Goal: Task Accomplishment & Management: Complete application form

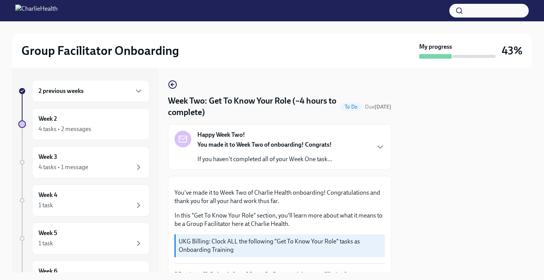
scroll to position [410, 0]
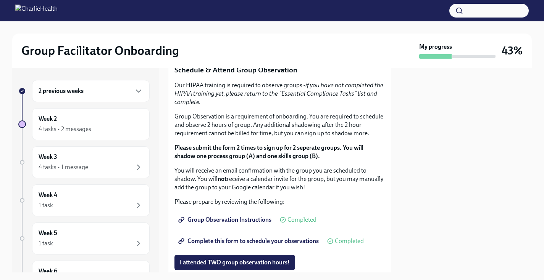
click at [222, 49] on span "I completed these three Docebo courses!" at bounding box center [233, 45] width 107 height 8
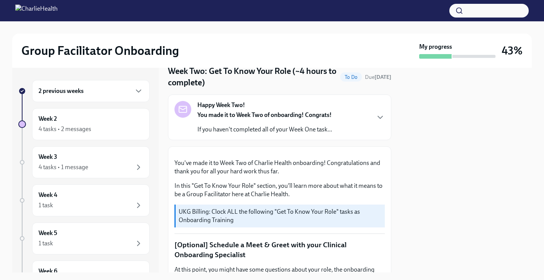
scroll to position [0, 0]
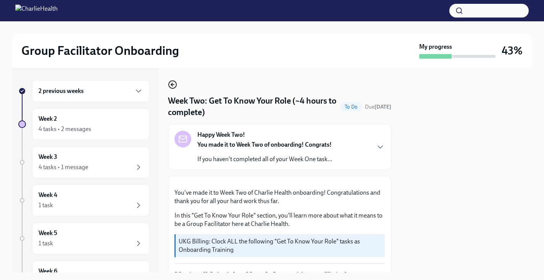
click at [174, 86] on icon "button" at bounding box center [172, 84] width 9 height 9
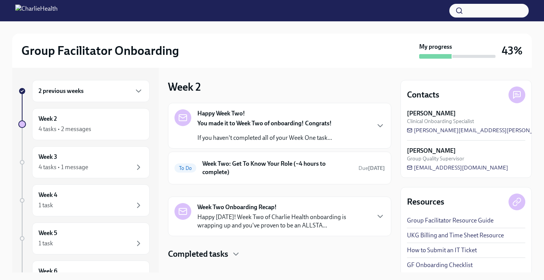
scroll to position [12, 0]
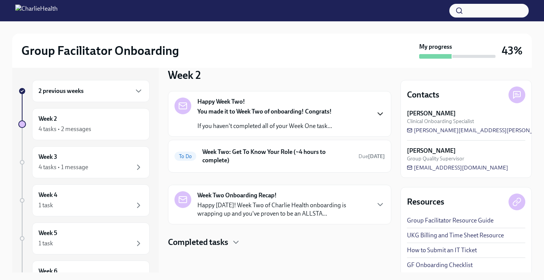
click at [383, 113] on icon "button" at bounding box center [379, 113] width 9 height 9
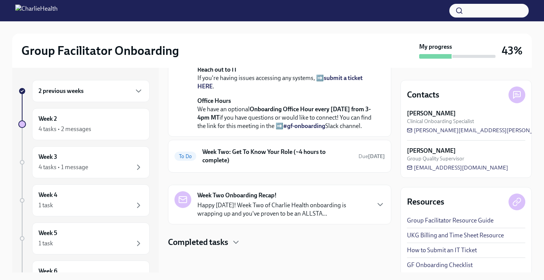
scroll to position [279, 0]
click at [322, 156] on h6 "Week Two: Get To Know Your Role (~4 hours to complete)" at bounding box center [277, 156] width 150 height 17
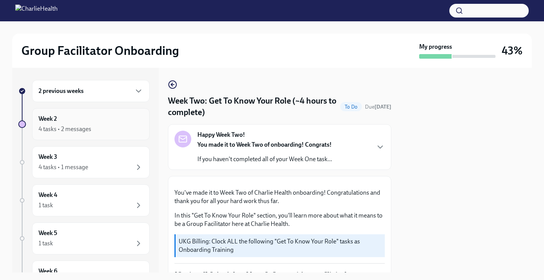
click at [125, 122] on div "Week 2 4 tasks • 2 messages" at bounding box center [91, 124] width 105 height 19
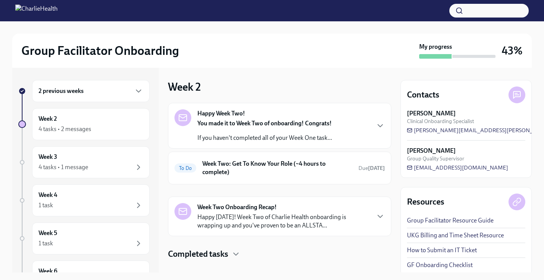
scroll to position [12, 0]
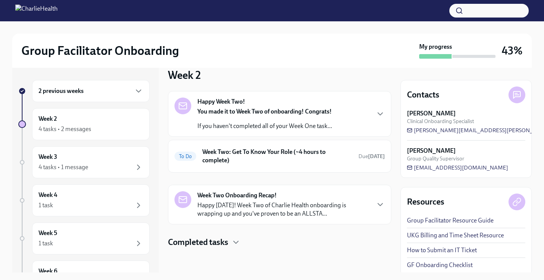
click at [215, 246] on h4 "Completed tasks" at bounding box center [198, 242] width 60 height 11
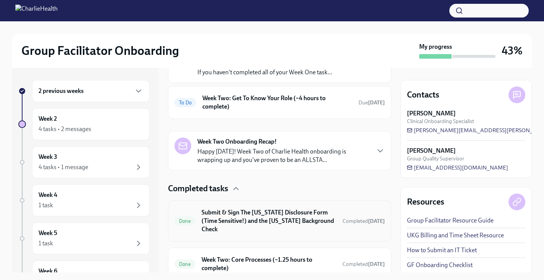
scroll to position [55, 0]
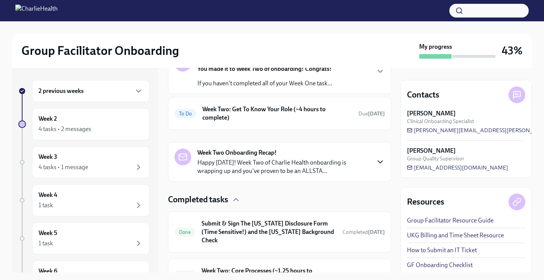
click at [378, 162] on icon "button" at bounding box center [379, 162] width 9 height 9
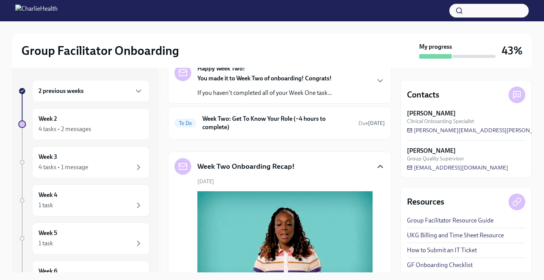
scroll to position [36, 0]
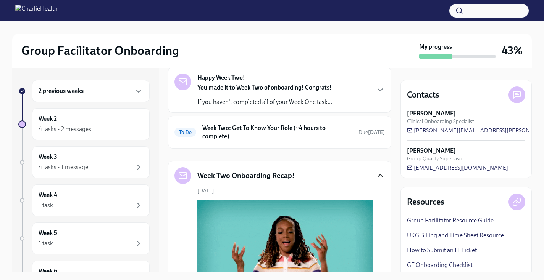
click at [379, 172] on icon "button" at bounding box center [379, 175] width 9 height 9
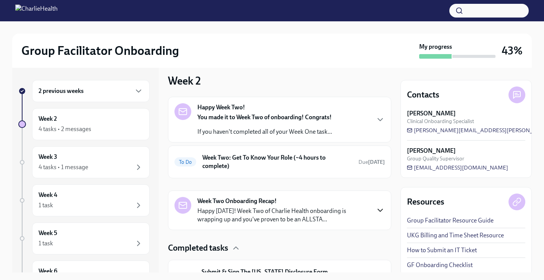
scroll to position [0, 0]
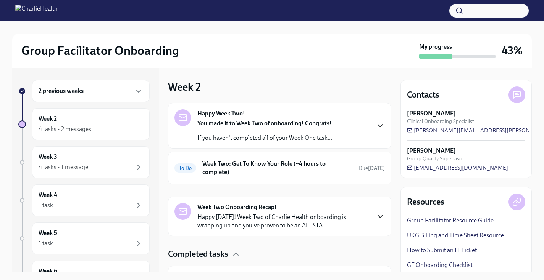
click at [379, 123] on icon "button" at bounding box center [379, 125] width 9 height 9
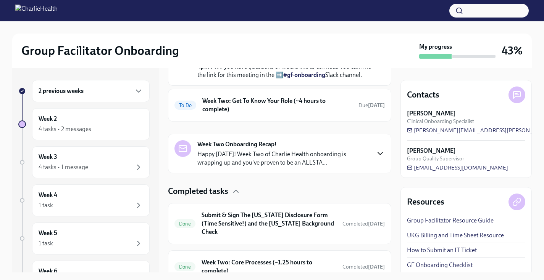
scroll to position [262, 0]
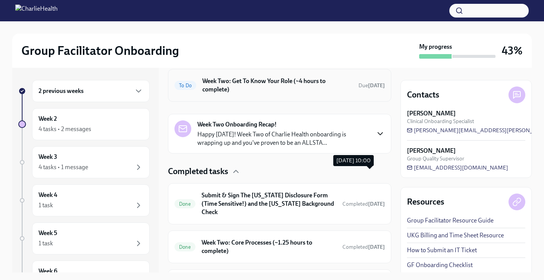
click at [371, 89] on strong "[DATE]" at bounding box center [376, 85] width 17 height 6
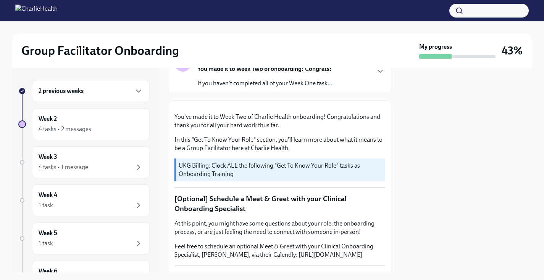
scroll to position [198, 0]
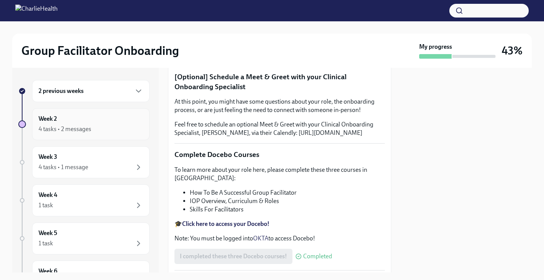
click at [123, 136] on div "Week 2 4 tasks • 2 messages" at bounding box center [90, 124] width 117 height 32
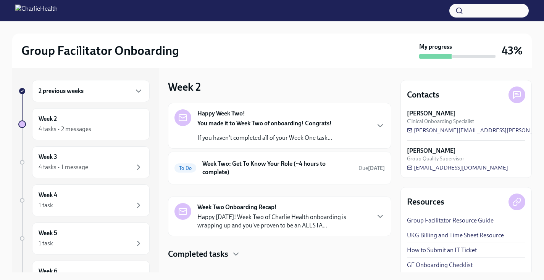
scroll to position [12, 0]
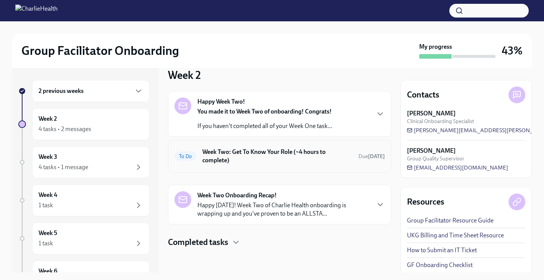
click at [324, 154] on h6 "Week Two: Get To Know Your Role (~4 hours to complete)" at bounding box center [277, 156] width 150 height 17
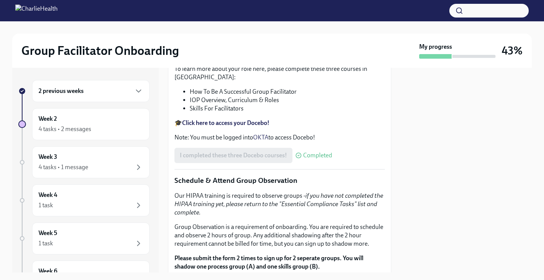
scroll to position [298, 0]
click at [113, 168] on div "4 tasks • 1 message" at bounding box center [91, 167] width 105 height 9
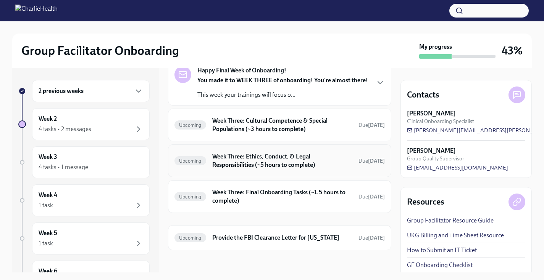
scroll to position [45, 0]
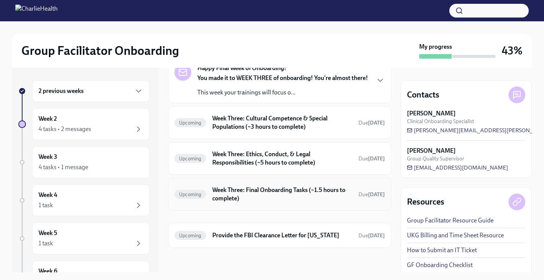
click at [287, 203] on div "Upcoming Week Three: Final Onboarding Tasks (~1.5 hours to complete) Due [DATE]" at bounding box center [279, 195] width 210 height 20
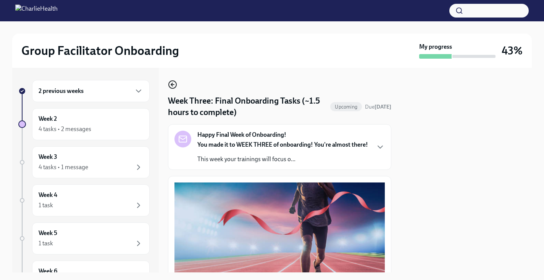
click at [172, 82] on icon "button" at bounding box center [172, 84] width 9 height 9
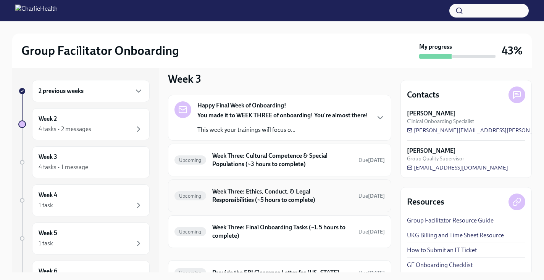
scroll to position [45, 0]
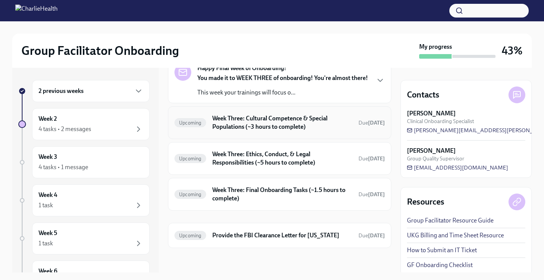
click at [247, 118] on h6 "Week Three: Cultural Competence & Special Populations (~3 hours to complete)" at bounding box center [282, 122] width 140 height 17
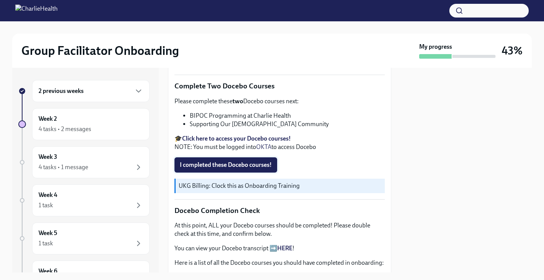
scroll to position [234, 0]
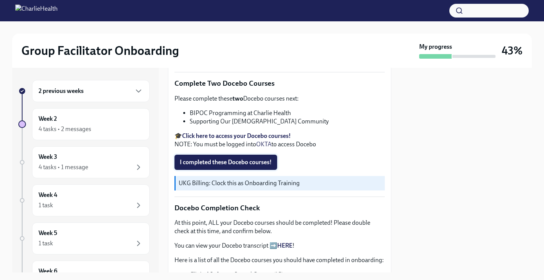
click at [242, 165] on span "I completed these Docebo courses!" at bounding box center [226, 163] width 92 height 8
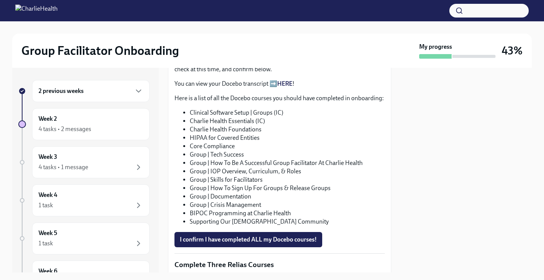
scroll to position [395, 0]
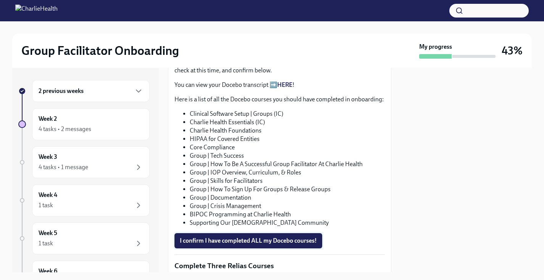
click at [209, 240] on span "I confirm I have completed ALL my Docebo courses!" at bounding box center [248, 241] width 137 height 8
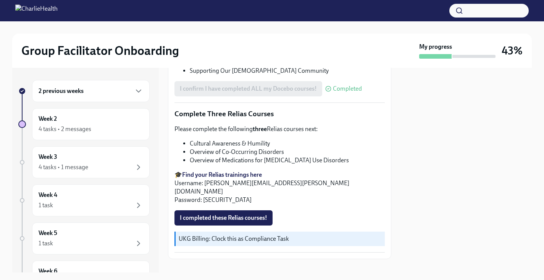
scroll to position [550, 0]
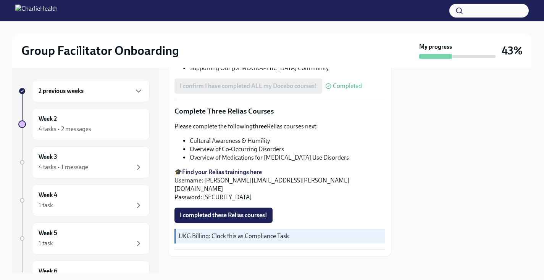
click at [217, 172] on strong "Find your Relias trainings here" at bounding box center [222, 172] width 80 height 7
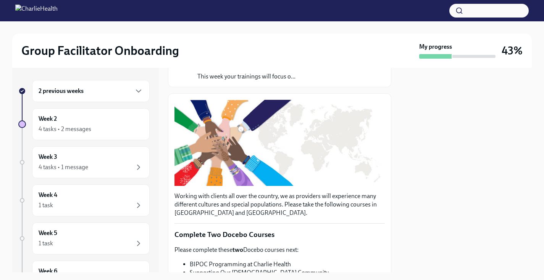
scroll to position [0, 0]
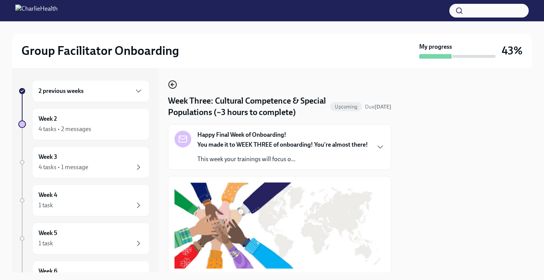
click at [174, 85] on icon "button" at bounding box center [172, 84] width 9 height 9
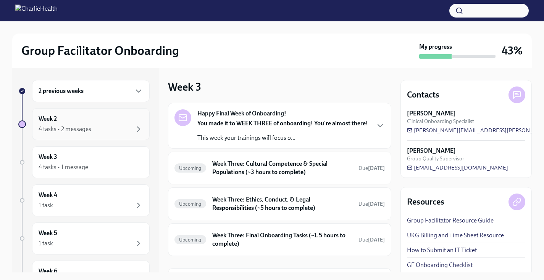
click at [123, 131] on div "4 tasks • 2 messages" at bounding box center [91, 129] width 105 height 9
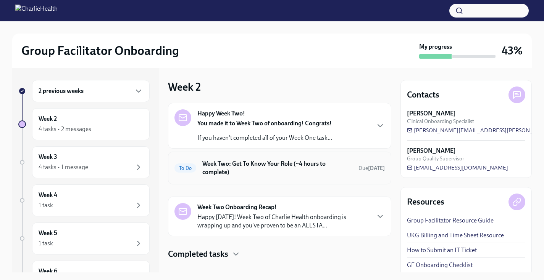
scroll to position [9, 0]
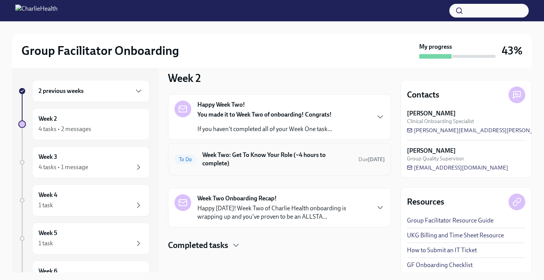
click at [203, 165] on h6 "Week Two: Get To Know Your Role (~4 hours to complete)" at bounding box center [277, 159] width 150 height 17
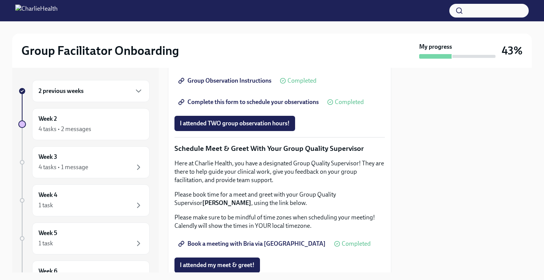
scroll to position [565, 0]
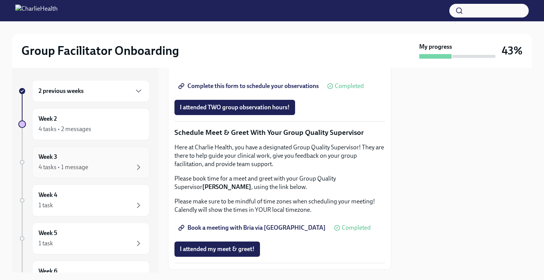
click at [112, 161] on div "Week 3 4 tasks • 1 message" at bounding box center [91, 162] width 105 height 19
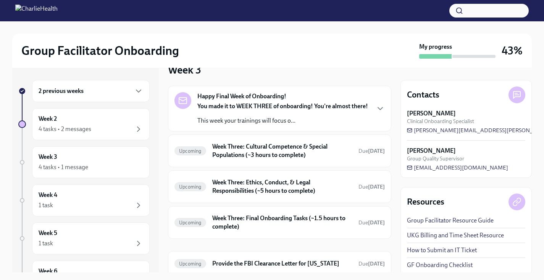
scroll to position [19, 0]
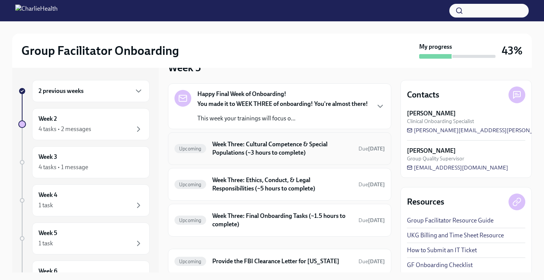
click at [203, 149] on span "Upcoming" at bounding box center [190, 149] width 32 height 6
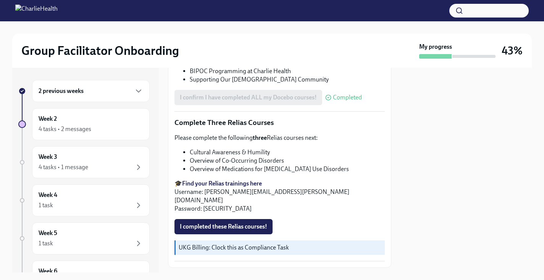
scroll to position [550, 0]
